Goal: Transaction & Acquisition: Purchase product/service

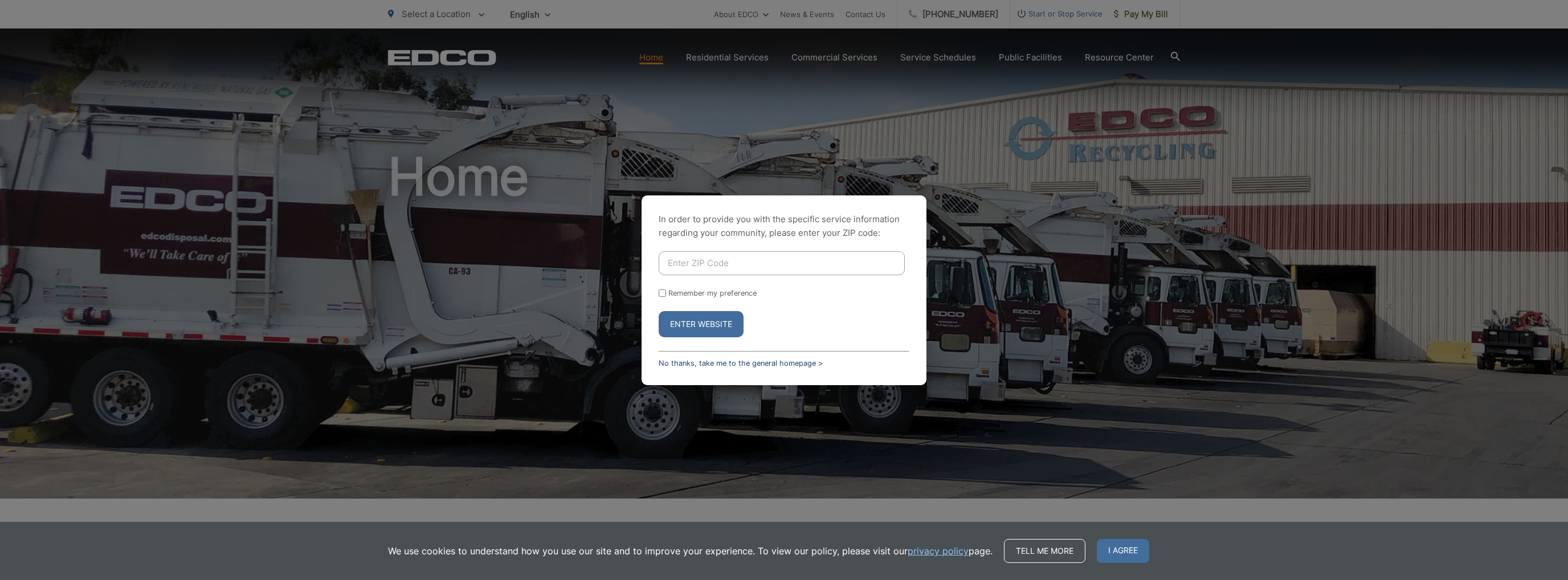
click at [693, 363] on link "No thanks, take me to the general homepage >" at bounding box center [740, 363] width 164 height 9
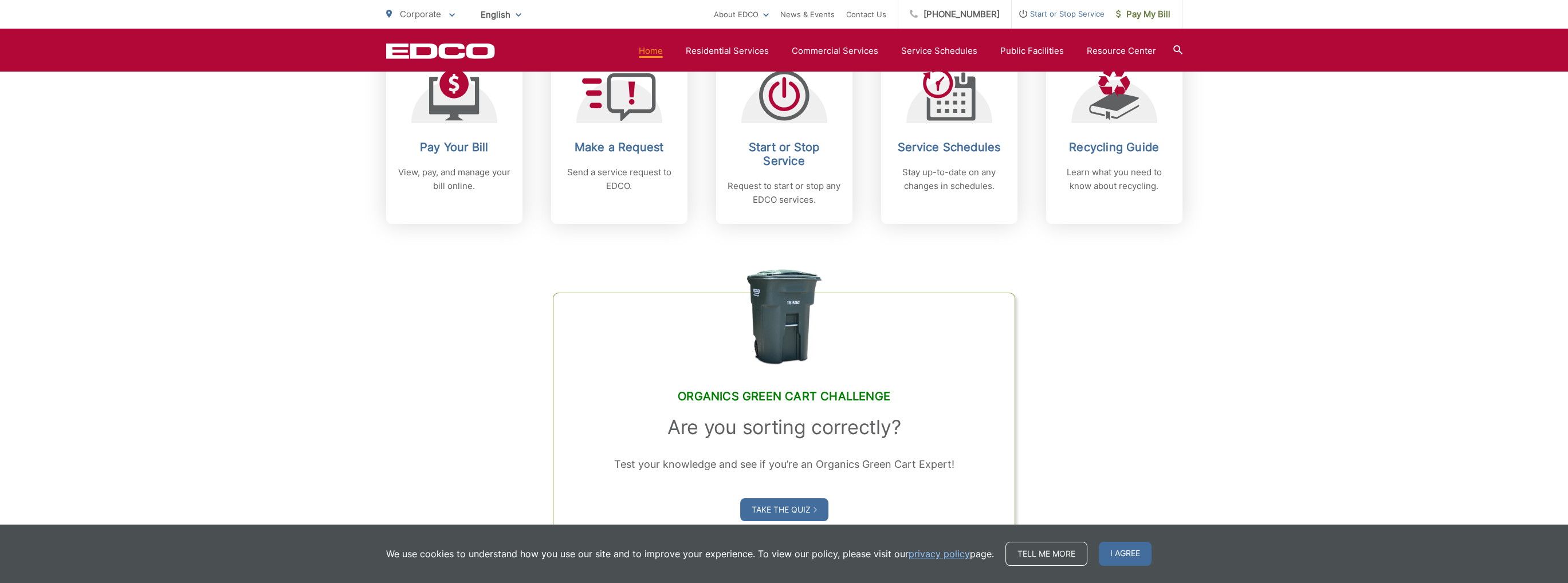
scroll to position [406, 0]
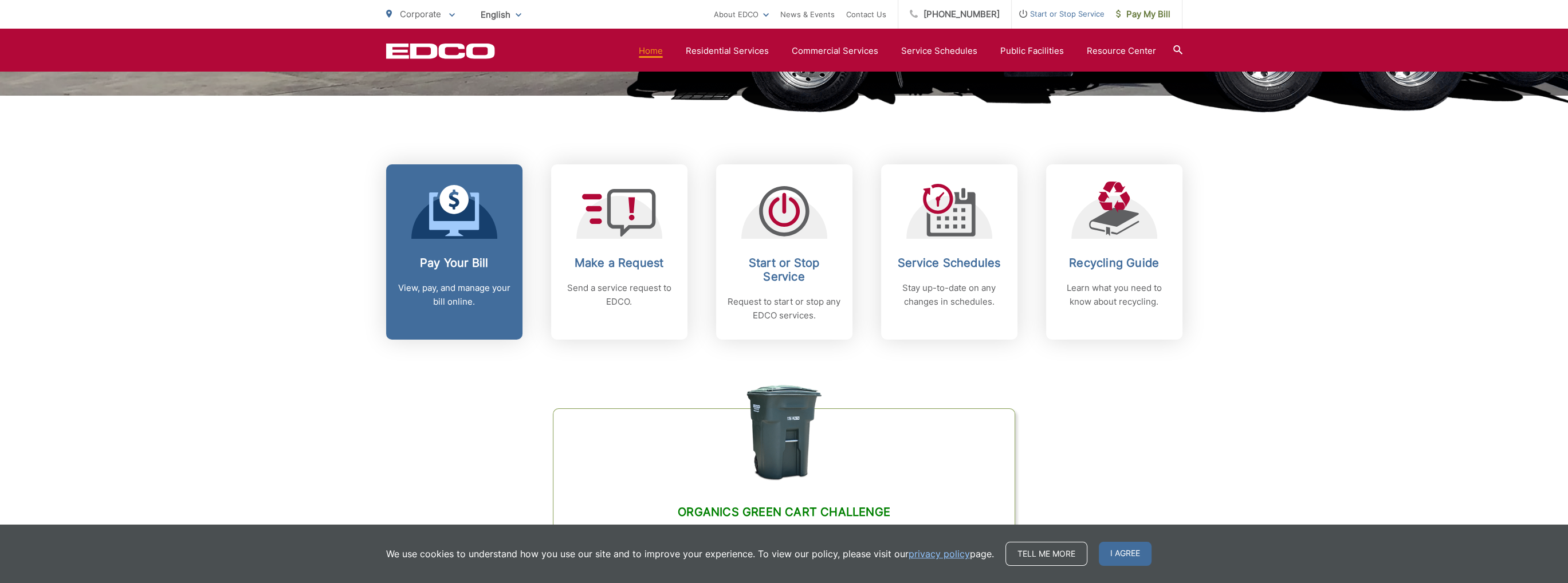
click at [456, 233] on icon at bounding box center [454, 214] width 50 height 44
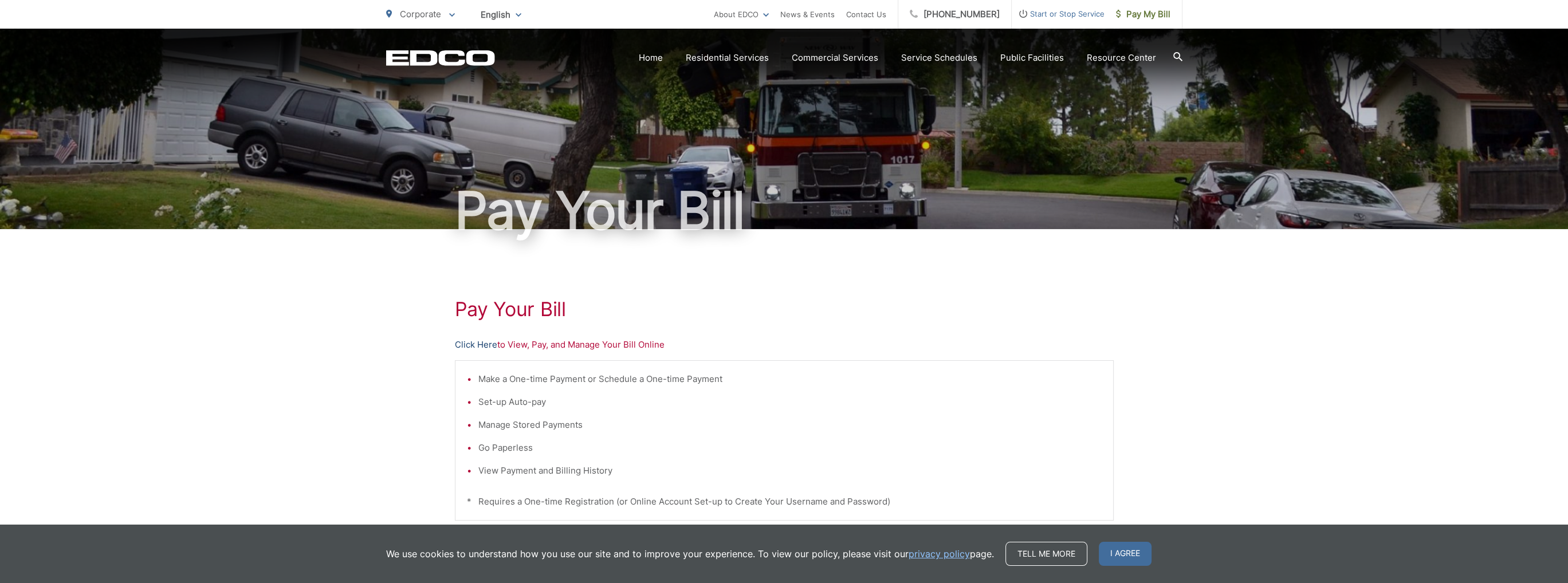
click at [471, 342] on link "Click Here" at bounding box center [476, 345] width 42 height 14
